Goal: Task Accomplishment & Management: Manage account settings

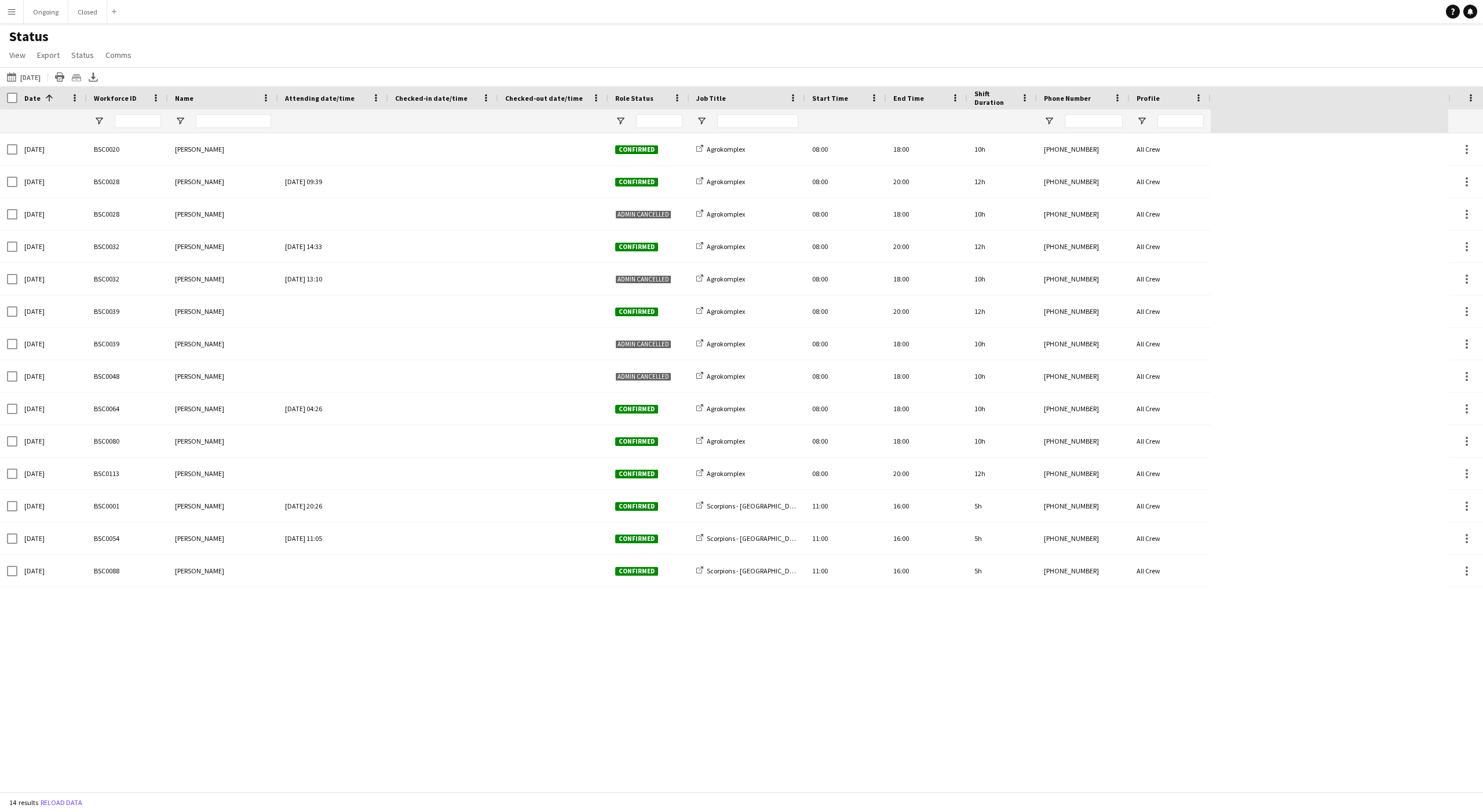
click at [6, 14] on button "Menu" at bounding box center [12, 12] width 23 height 23
click at [155, 57] on link "My Workforce" at bounding box center [175, 63] width 116 height 23
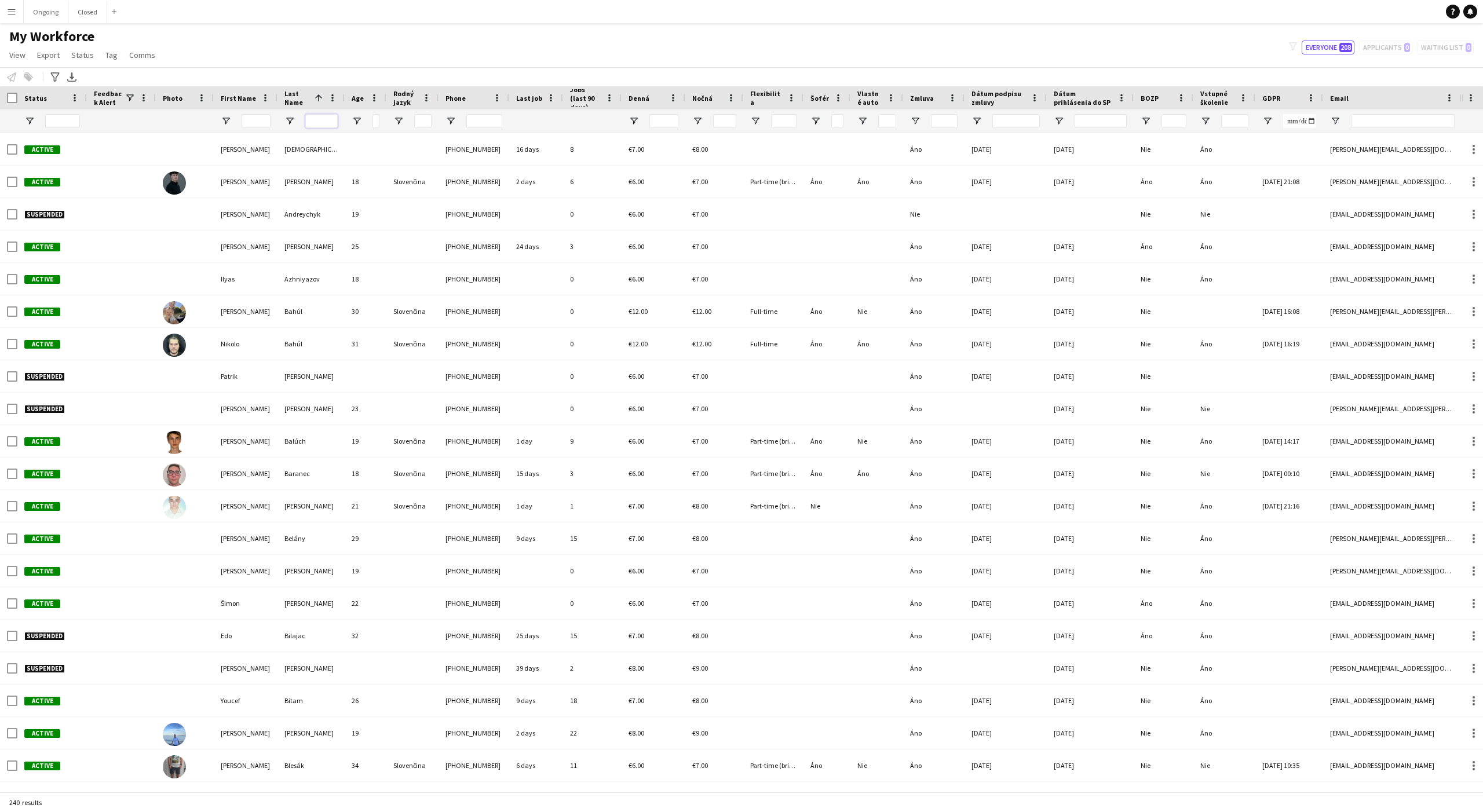
click at [312, 120] on input "Last Name Filter Input" at bounding box center [321, 121] width 32 height 14
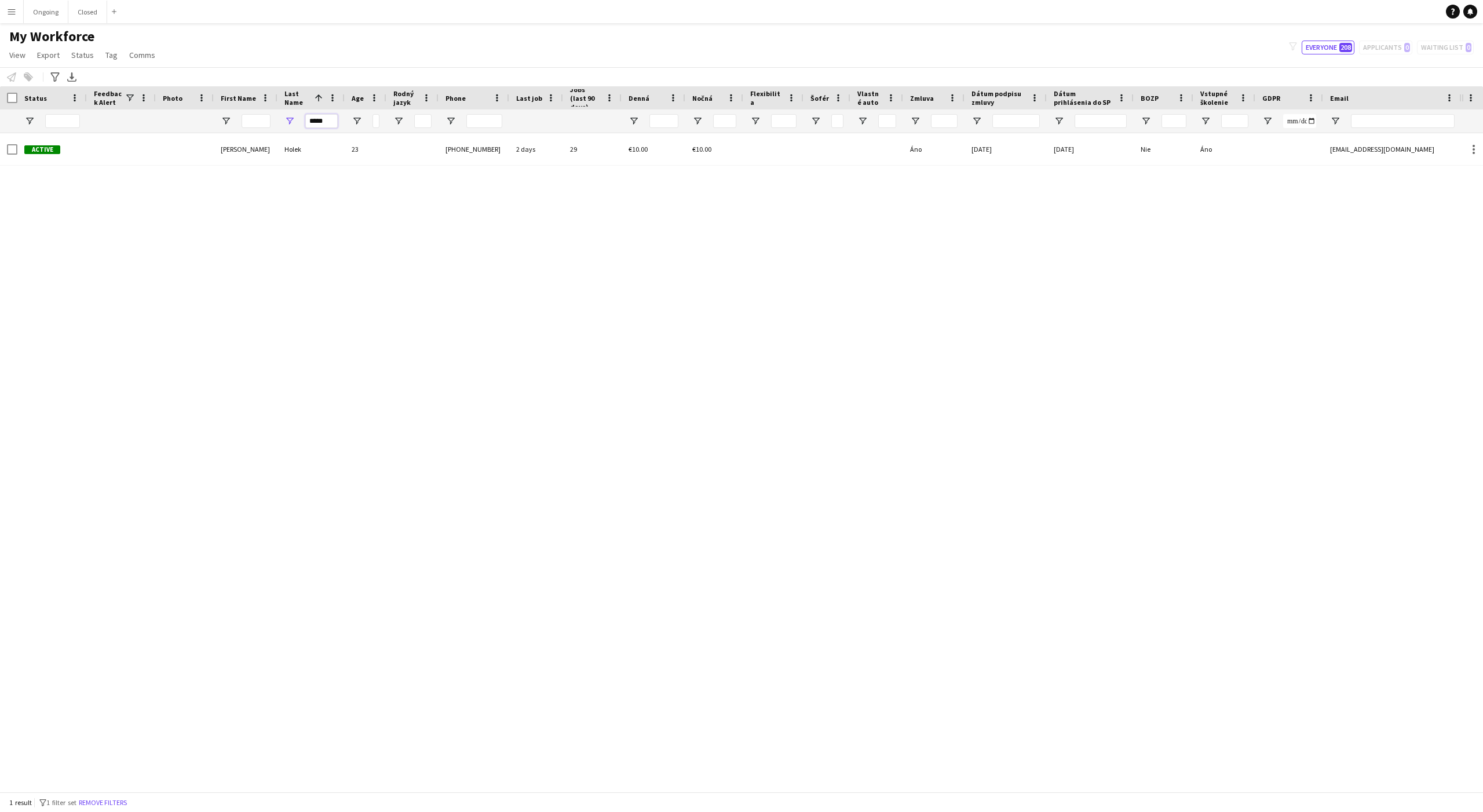
type input "*****"
click at [43, 17] on button "Ongoing Close" at bounding box center [46, 12] width 45 height 23
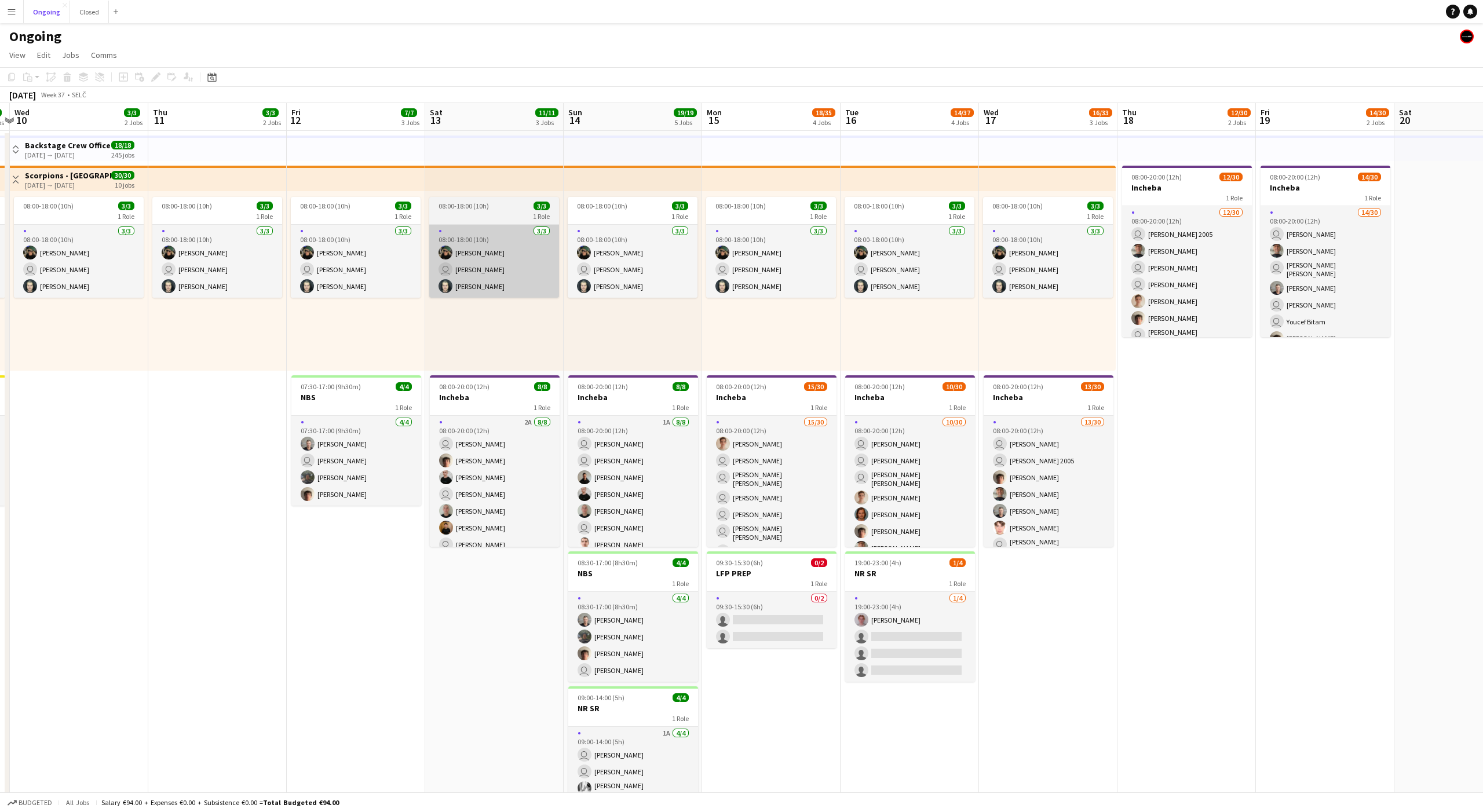
scroll to position [0, 407]
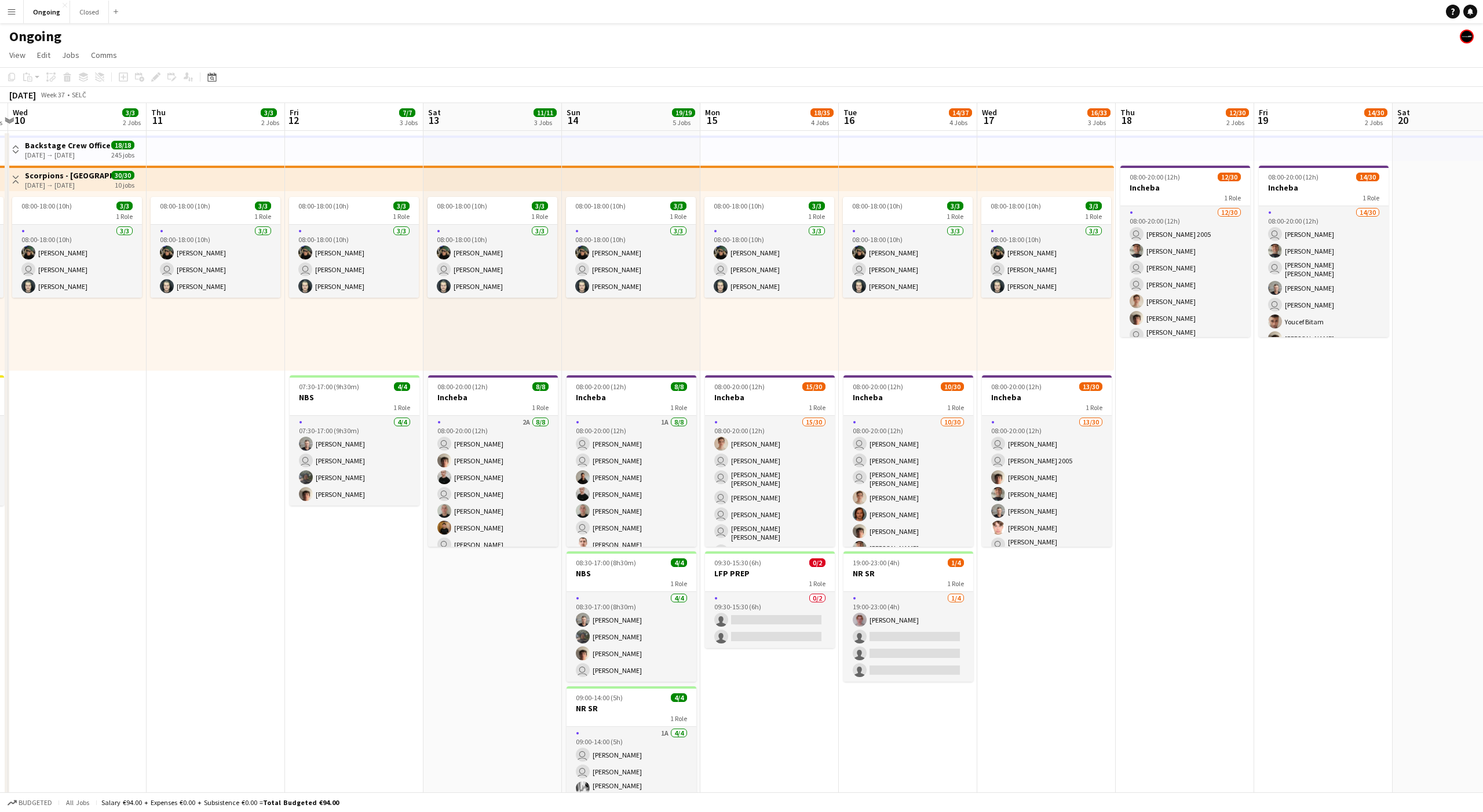
click at [10, 19] on button "Menu" at bounding box center [12, 12] width 23 height 23
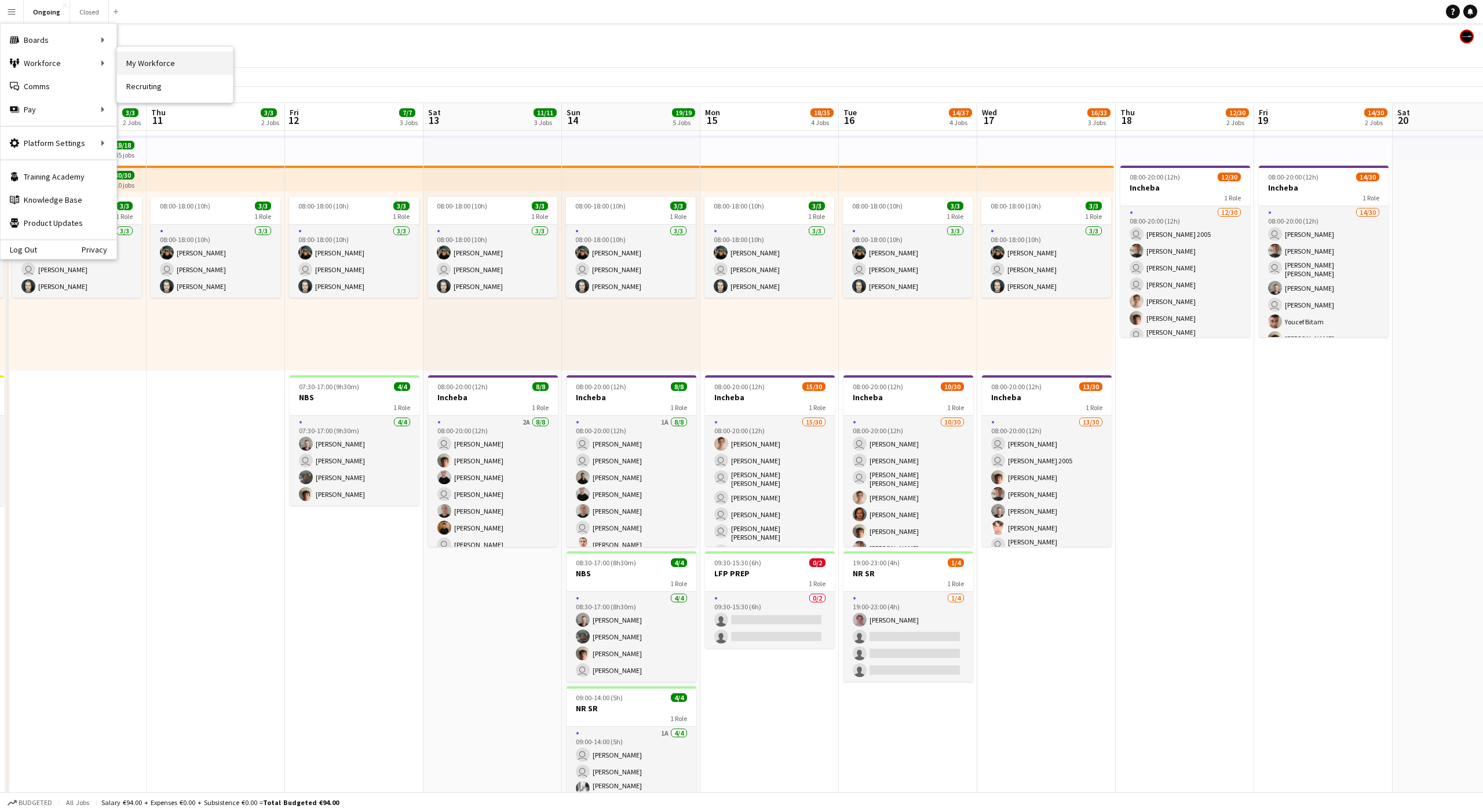
click at [140, 65] on link "My Workforce" at bounding box center [175, 63] width 116 height 23
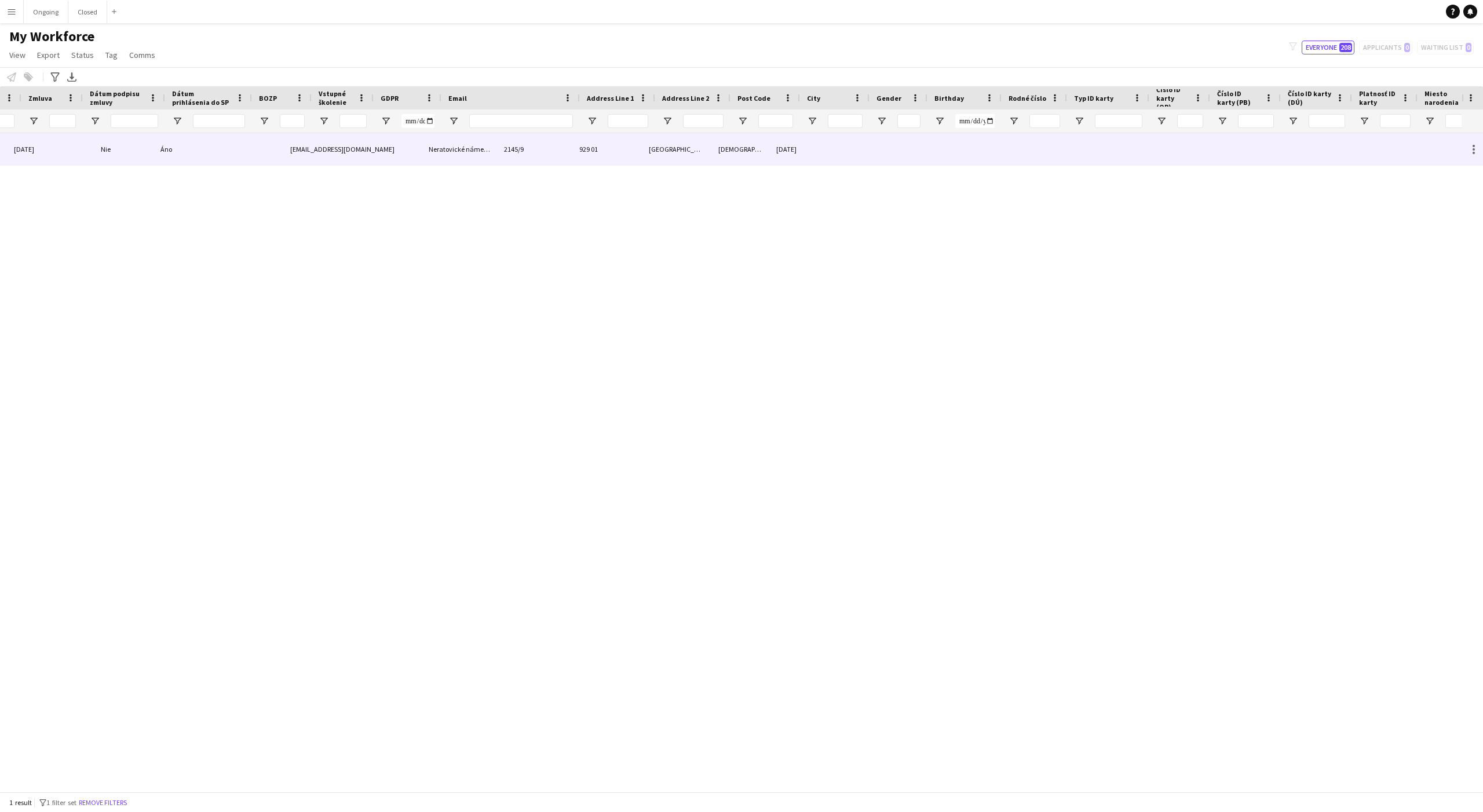
scroll to position [0, 1316]
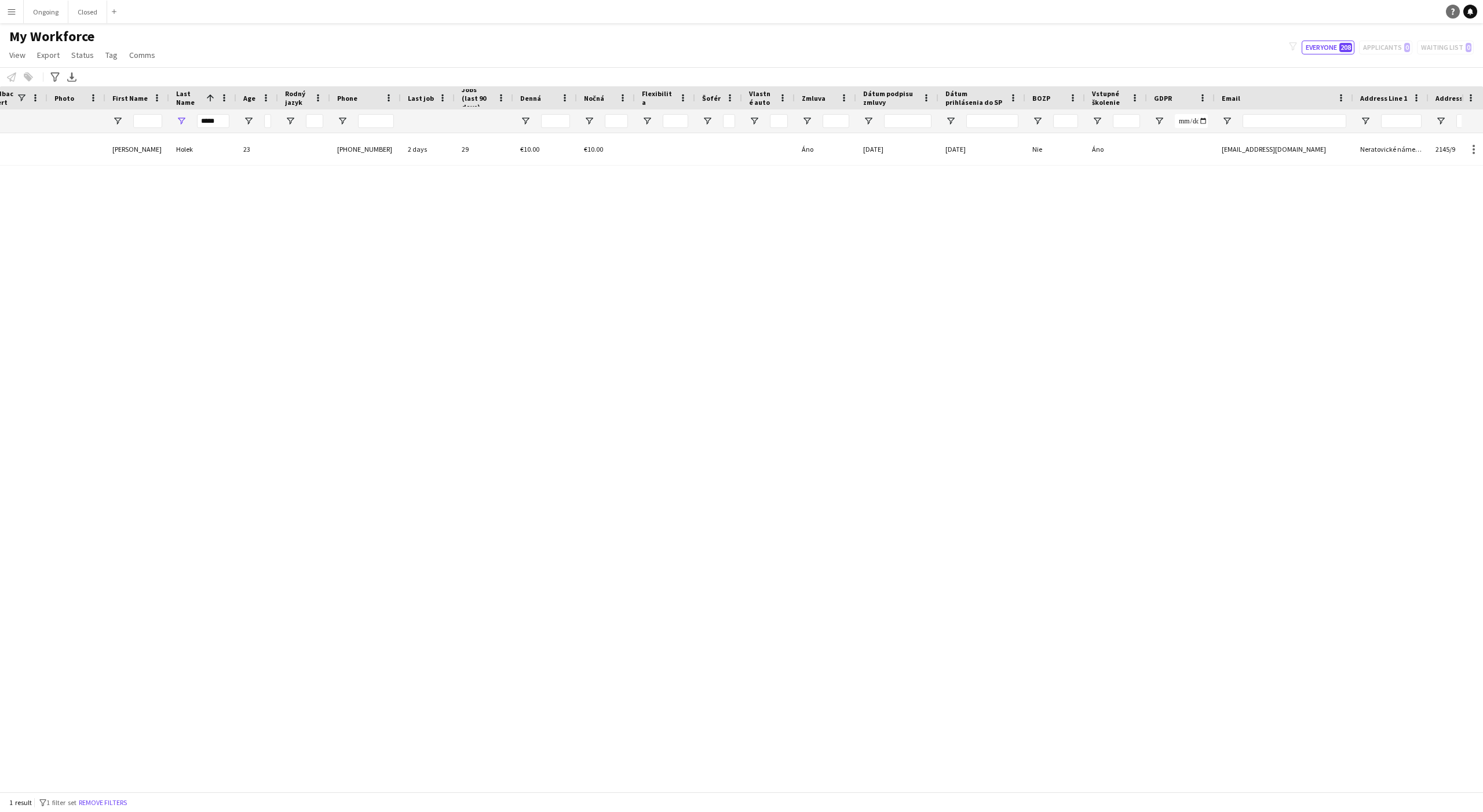
click at [1453, 13] on icon "Help" at bounding box center [1453, 12] width 7 height 7
click at [1235, 287] on div "[EMAIL_ADDRESS][DOMAIN_NAME] [STREET_ADDRESS] Nie [DATE] [DATE] Áno €10.00 €10.…" at bounding box center [730, 463] width 1462 height 659
click at [1158, 558] on div "[EMAIL_ADDRESS][DOMAIN_NAME] [STREET_ADDRESS] Nie [DATE] [DATE] Áno €10.00 €10.…" at bounding box center [730, 463] width 1462 height 659
click at [1246, 499] on div "[EMAIL_ADDRESS][DOMAIN_NAME] [STREET_ADDRESS] Nie [DATE] [DATE] Áno €10.00 €10.…" at bounding box center [730, 463] width 1462 height 659
